Goal: Task Accomplishment & Management: Use online tool/utility

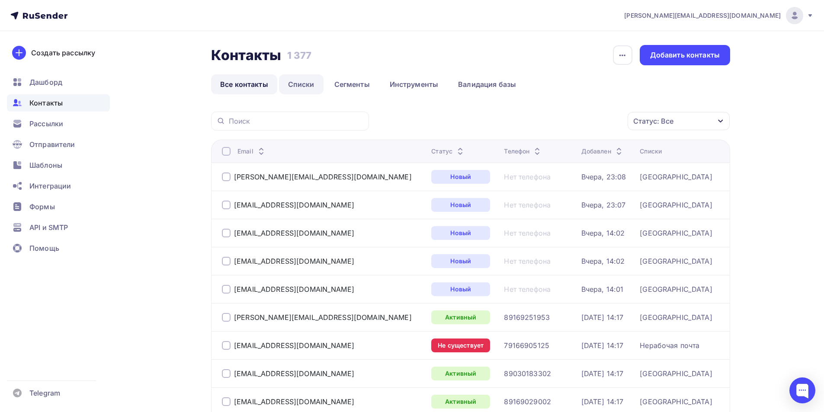
click at [289, 87] on link "Списки" at bounding box center [301, 84] width 45 height 20
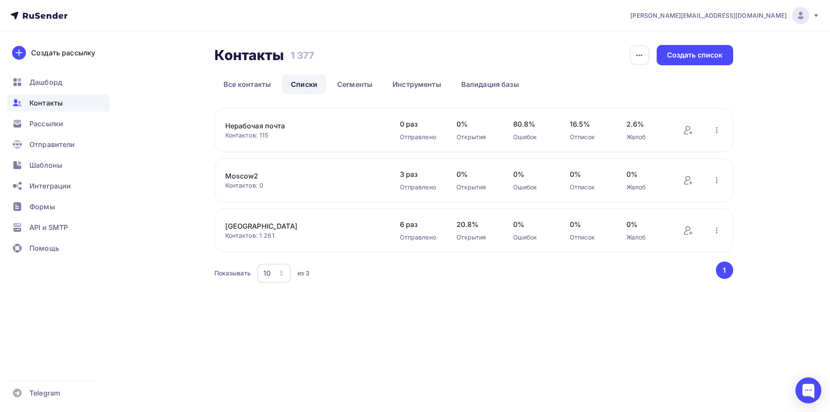
click at [278, 129] on link "Нерабочая почта" at bounding box center [298, 126] width 147 height 10
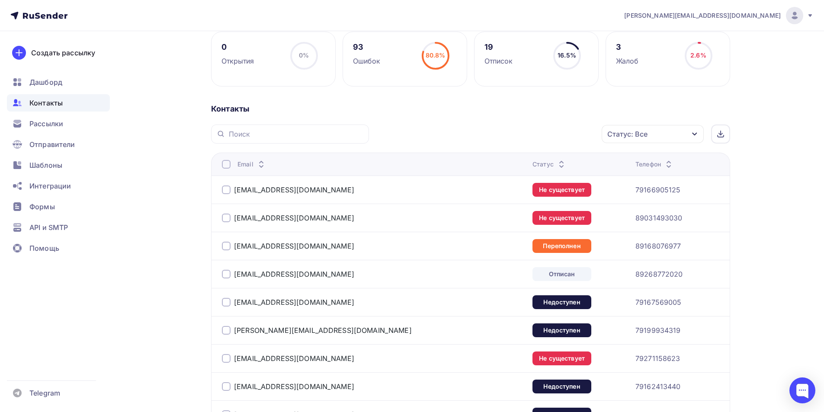
scroll to position [130, 0]
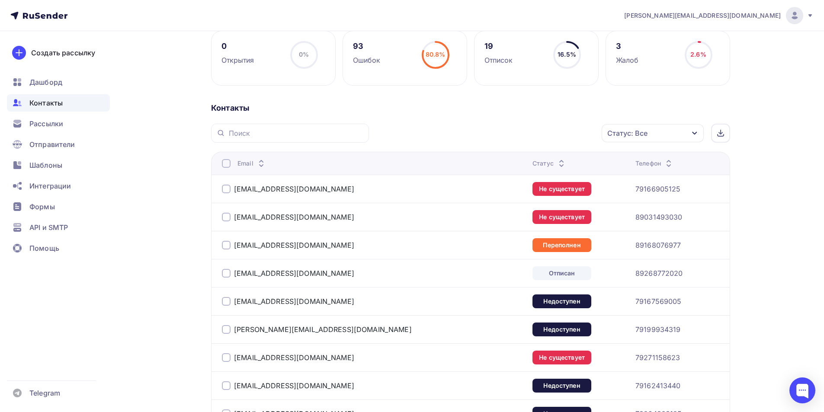
click at [652, 134] on div "Статус: Все" at bounding box center [653, 133] width 102 height 18
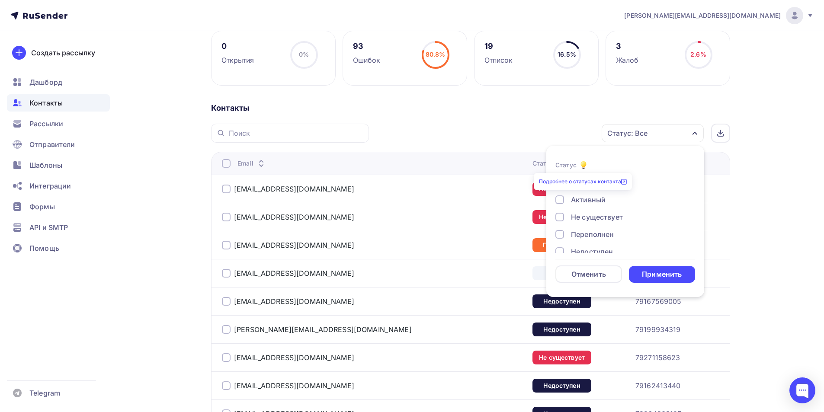
click at [562, 182] on link "Подробнее о статусах контакта" at bounding box center [583, 181] width 88 height 6
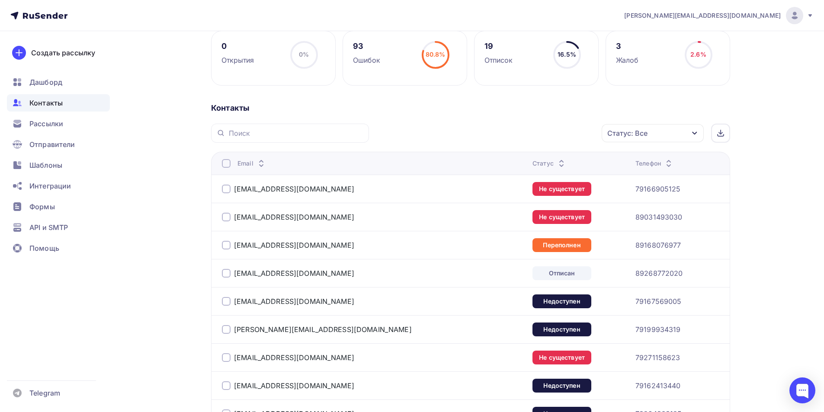
click at [654, 135] on div "Статус: Все" at bounding box center [653, 133] width 102 height 18
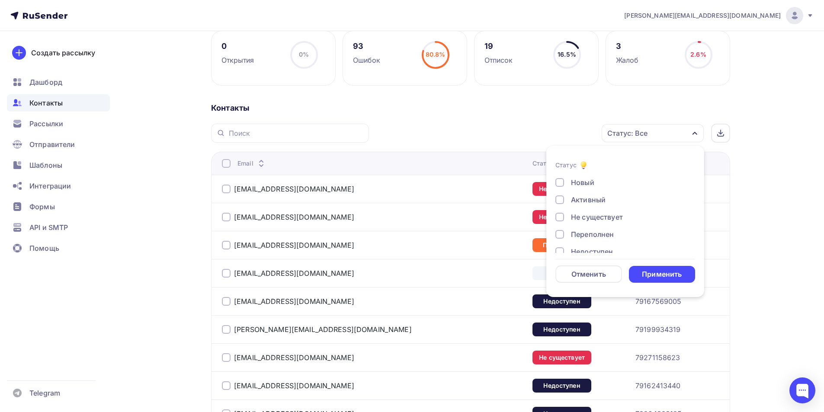
click at [559, 182] on div at bounding box center [559, 182] width 9 height 9
click at [561, 198] on div at bounding box center [559, 199] width 9 height 9
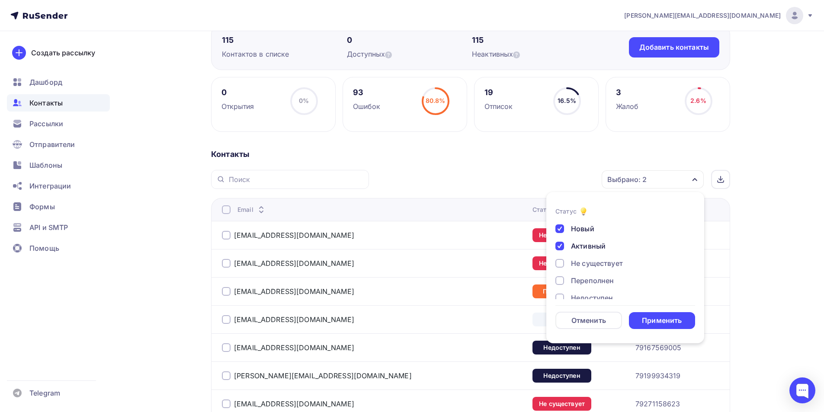
scroll to position [86, 0]
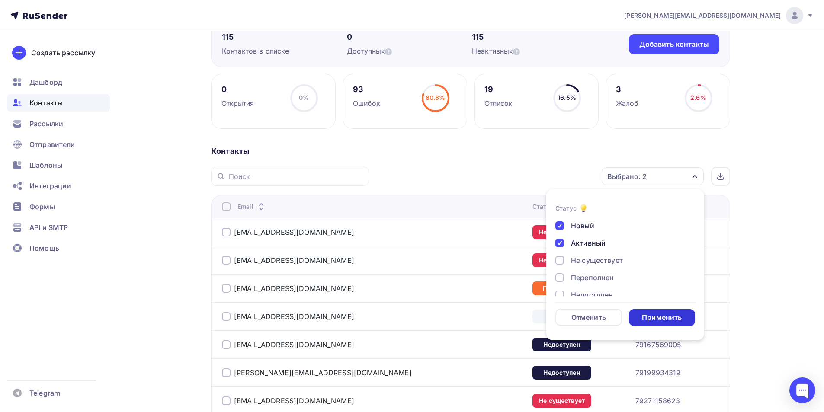
click at [666, 317] on div "Применить" at bounding box center [662, 318] width 40 height 10
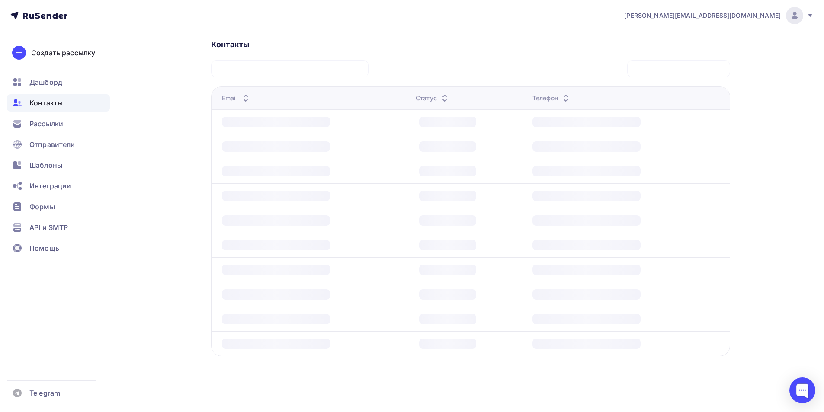
scroll to position [107, 0]
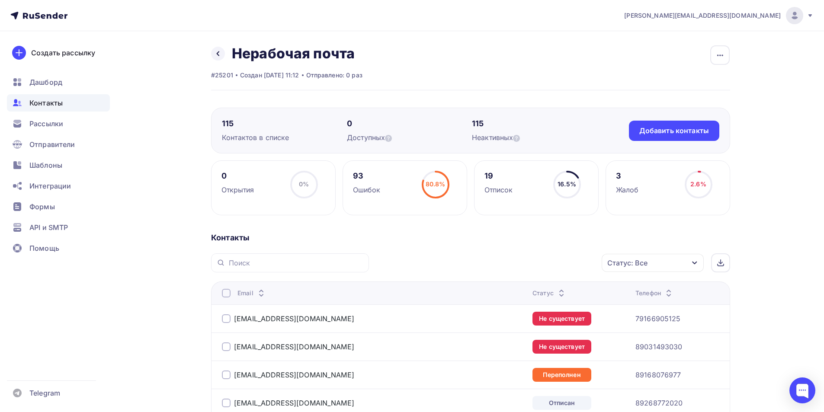
click at [639, 270] on div "Статус: Все" at bounding box center [653, 263] width 102 height 18
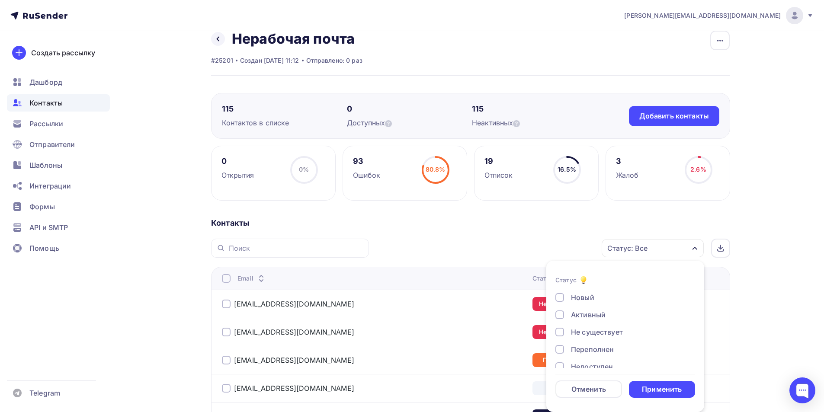
click at [560, 295] on div at bounding box center [559, 297] width 9 height 9
click at [560, 313] on div at bounding box center [559, 315] width 9 height 9
click at [662, 393] on div "Применить" at bounding box center [662, 389] width 40 height 10
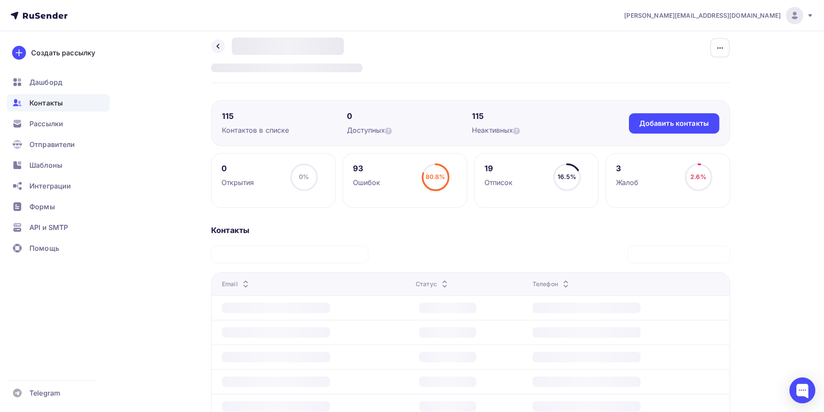
scroll to position [0, 0]
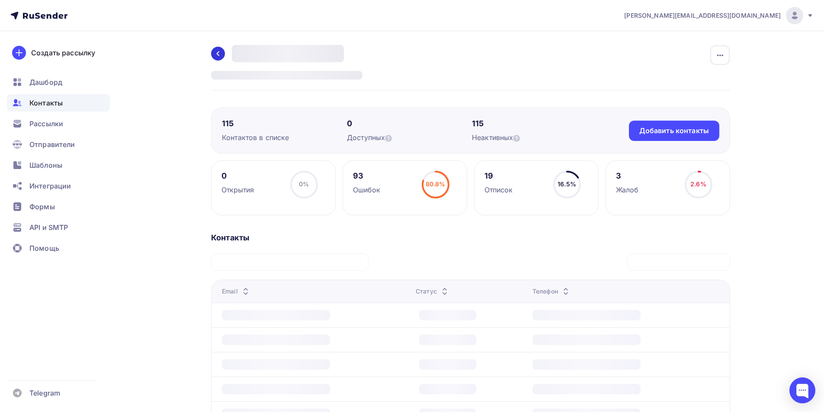
click at [219, 54] on icon at bounding box center [217, 53] width 7 height 7
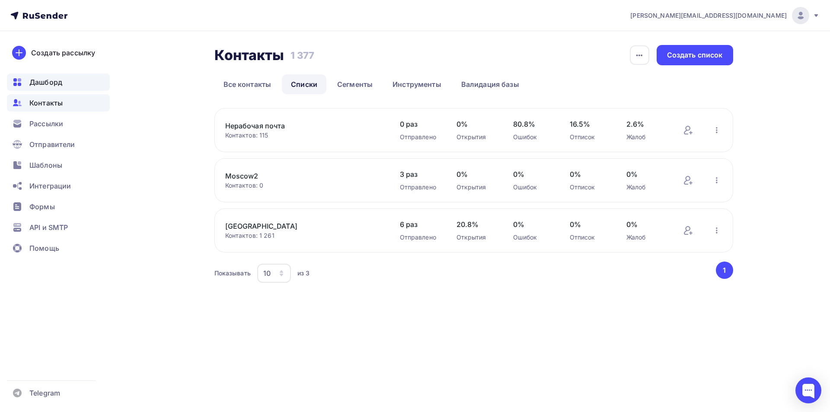
click at [52, 86] on span "Дашборд" at bounding box center [45, 82] width 33 height 10
